Goal: Task Accomplishment & Management: Manage account settings

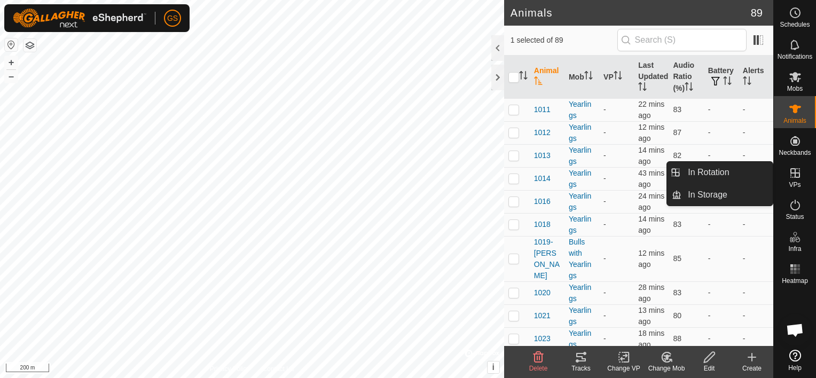
click at [801, 165] on es-virtualpaddocks-svg-icon at bounding box center [794, 172] width 19 height 17
click at [795, 175] on icon at bounding box center [794, 173] width 13 height 13
click at [753, 172] on link "In Rotation" at bounding box center [726, 172] width 91 height 21
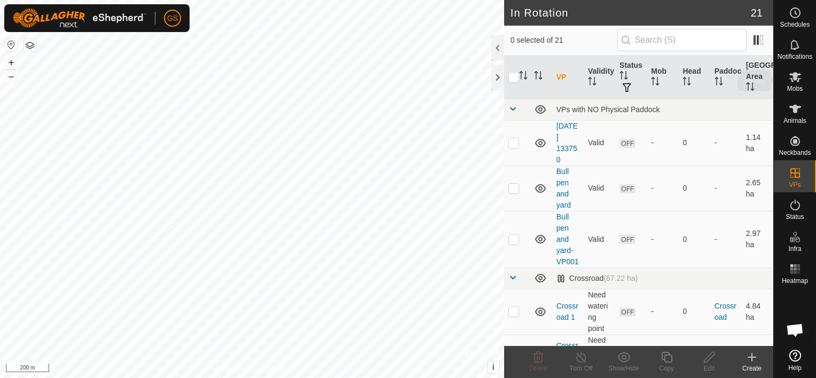
click at [795, 85] on span "Mobs" at bounding box center [794, 88] width 15 height 6
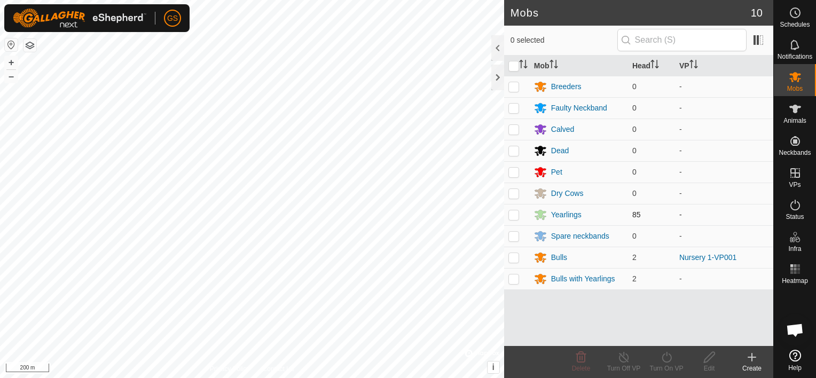
click at [517, 212] on p-checkbox at bounding box center [513, 214] width 11 height 9
checkbox input "true"
click at [509, 278] on p-checkbox at bounding box center [513, 278] width 11 height 9
checkbox input "true"
click at [666, 362] on icon at bounding box center [666, 357] width 10 height 11
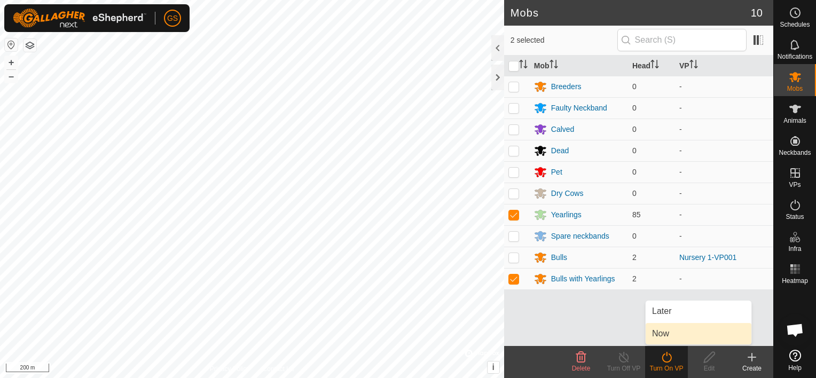
click at [671, 336] on link "Now" at bounding box center [698, 333] width 106 height 21
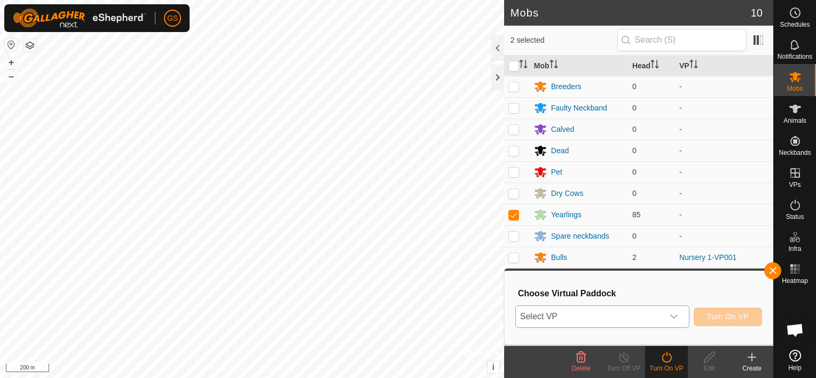
click at [600, 322] on span "Select VP" at bounding box center [589, 316] width 147 height 21
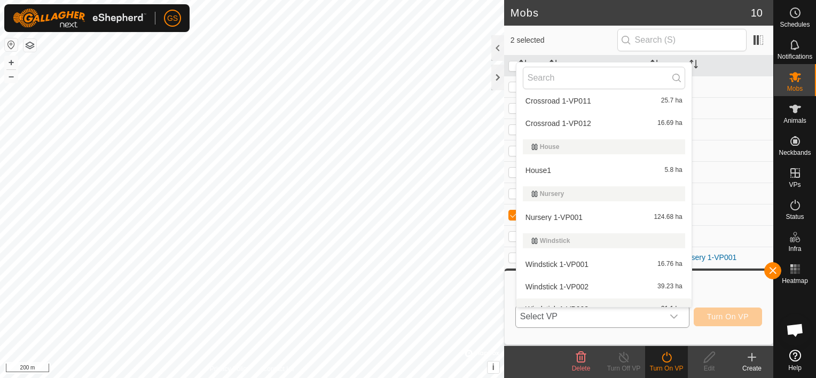
scroll to position [326, 0]
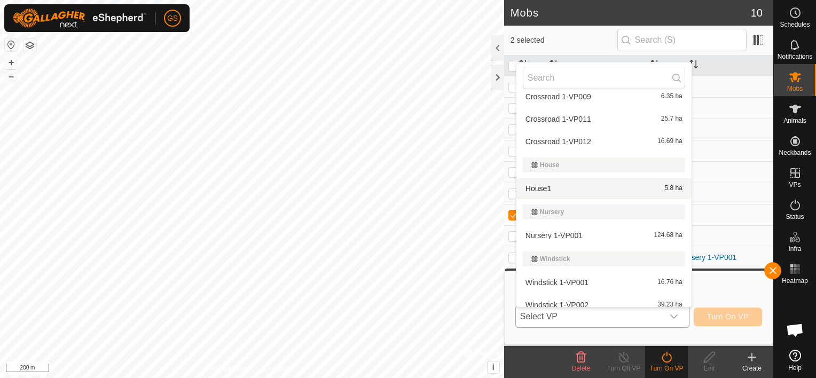
click at [576, 189] on li "House1 5.8 ha" at bounding box center [603, 188] width 175 height 21
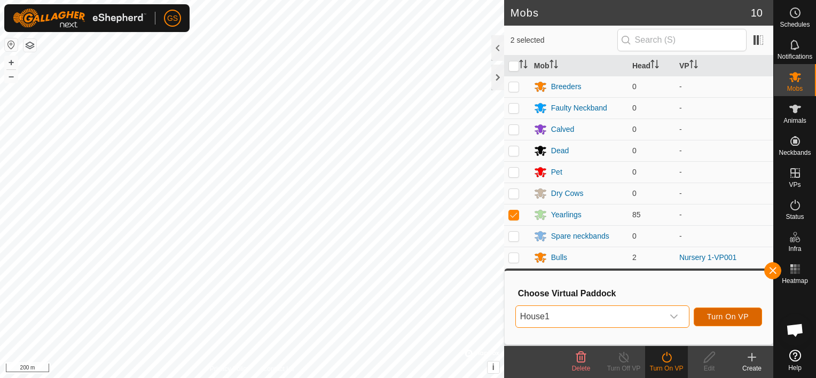
click at [739, 315] on span "Turn On VP" at bounding box center [728, 316] width 42 height 9
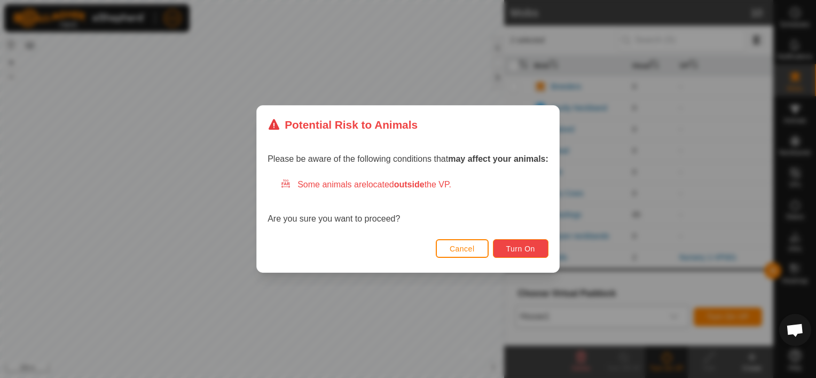
click at [514, 246] on span "Turn On" at bounding box center [520, 248] width 29 height 9
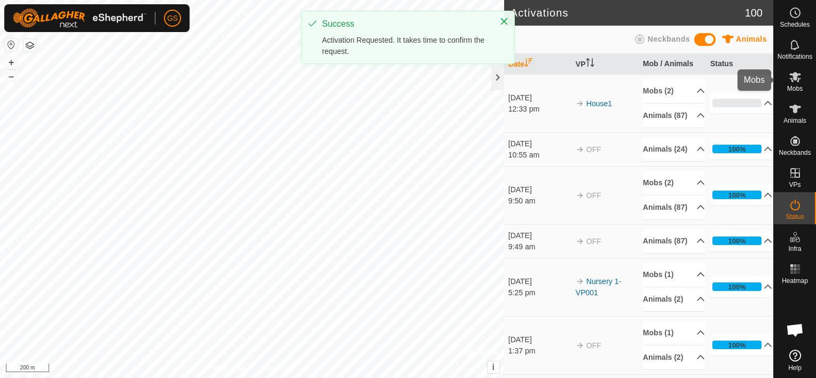
click at [795, 76] on icon at bounding box center [795, 77] width 12 height 10
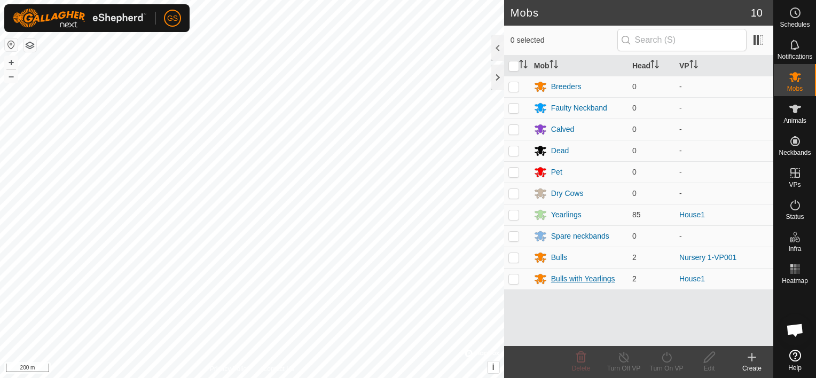
click at [561, 278] on div "Bulls with Yearlings" at bounding box center [583, 278] width 64 height 11
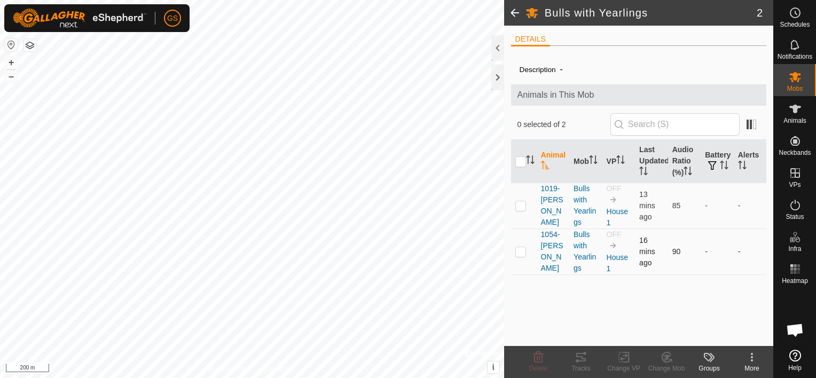
click at [520, 251] on p-checkbox at bounding box center [520, 251] width 11 height 9
checkbox input "true"
click at [546, 257] on span "1054-[PERSON_NAME]" at bounding box center [553, 251] width 25 height 45
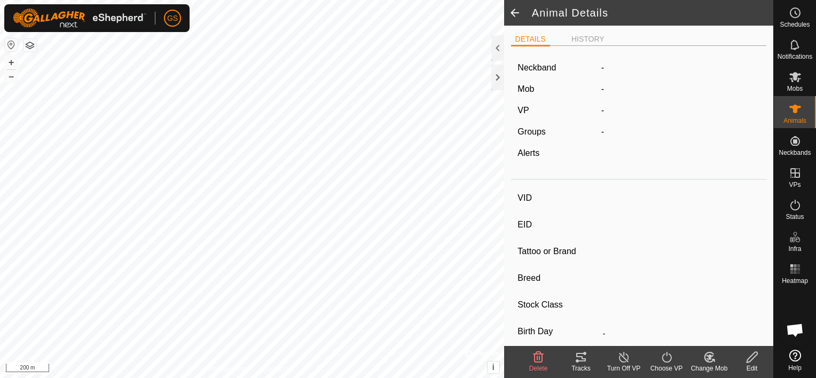
type input "1054-[PERSON_NAME]"
type input "-"
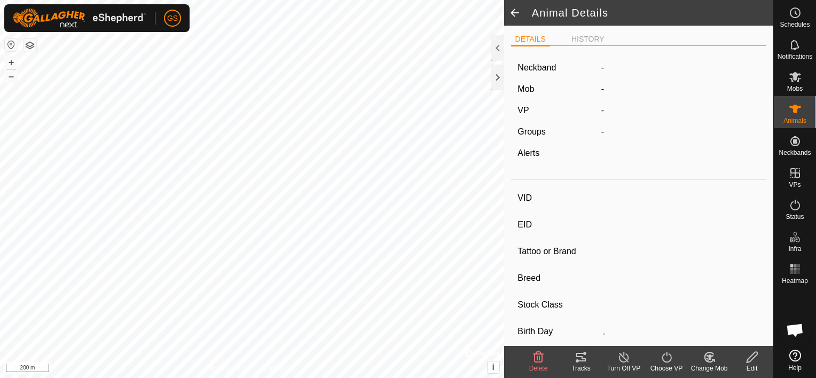
type input "0 kg"
type input "-"
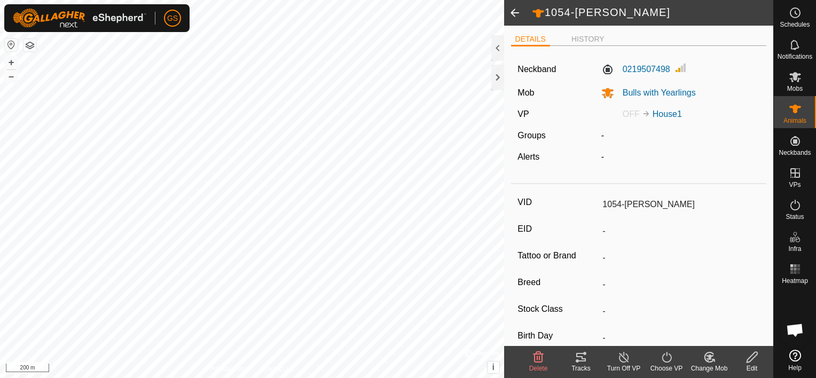
click at [622, 359] on icon at bounding box center [623, 357] width 13 height 13
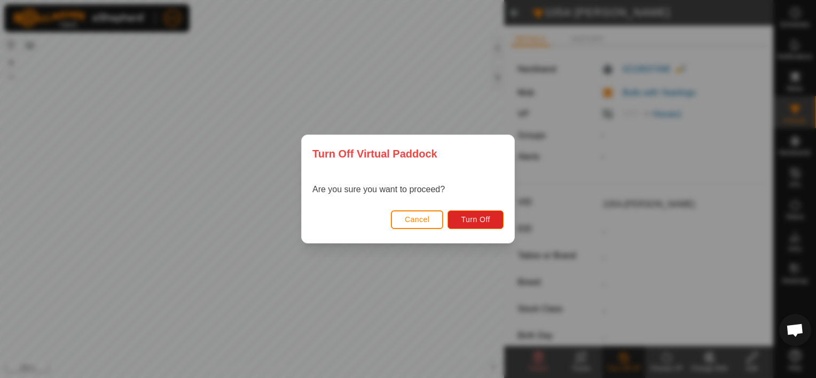
click at [431, 218] on button "Cancel" at bounding box center [417, 219] width 53 height 19
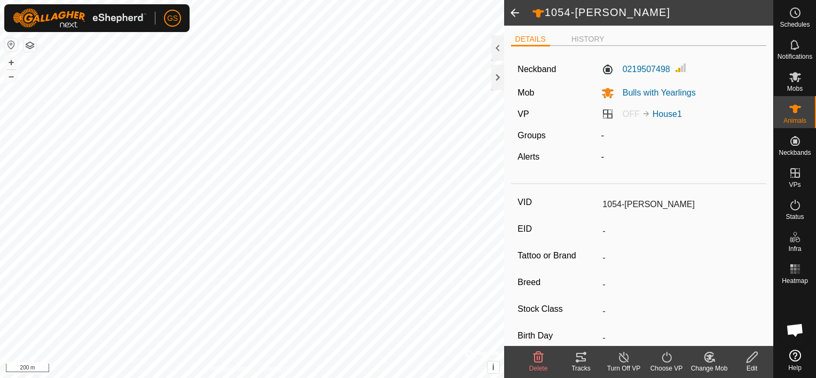
click at [618, 362] on icon at bounding box center [623, 357] width 13 height 13
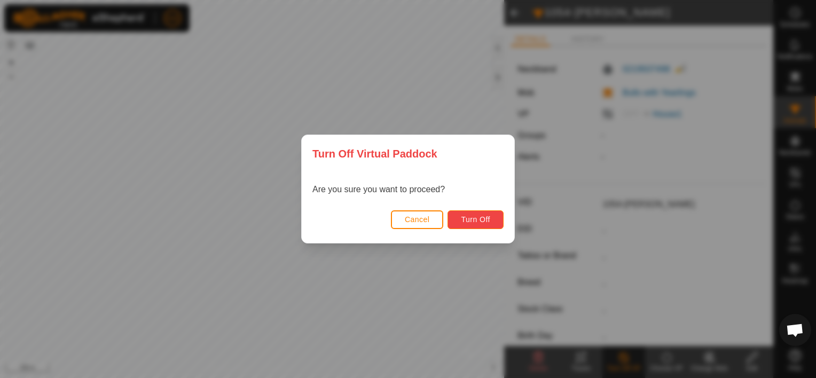
click at [459, 222] on button "Turn Off" at bounding box center [475, 219] width 56 height 19
